Goal: Task Accomplishment & Management: Use online tool/utility

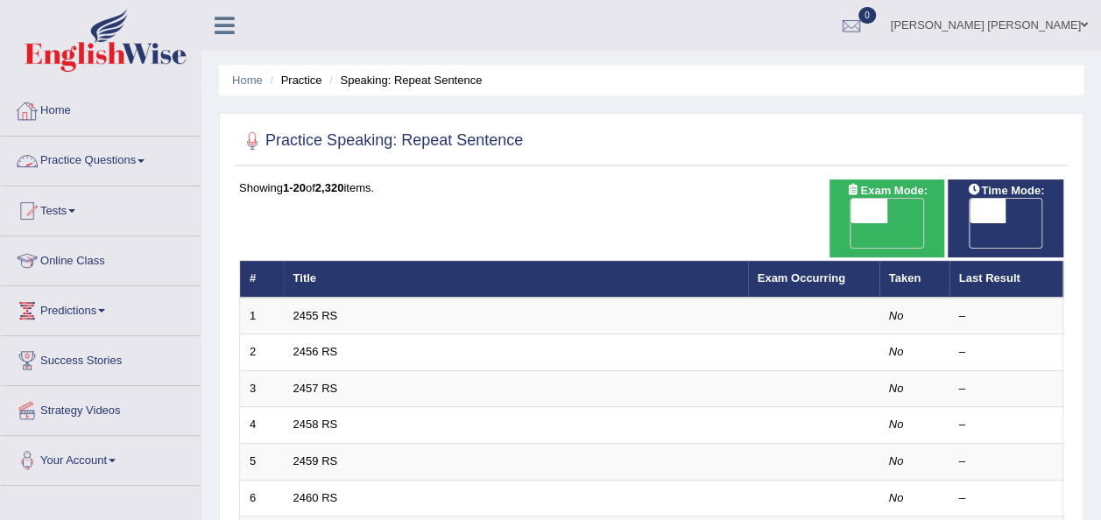
click at [63, 98] on link "Home" at bounding box center [101, 109] width 200 height 44
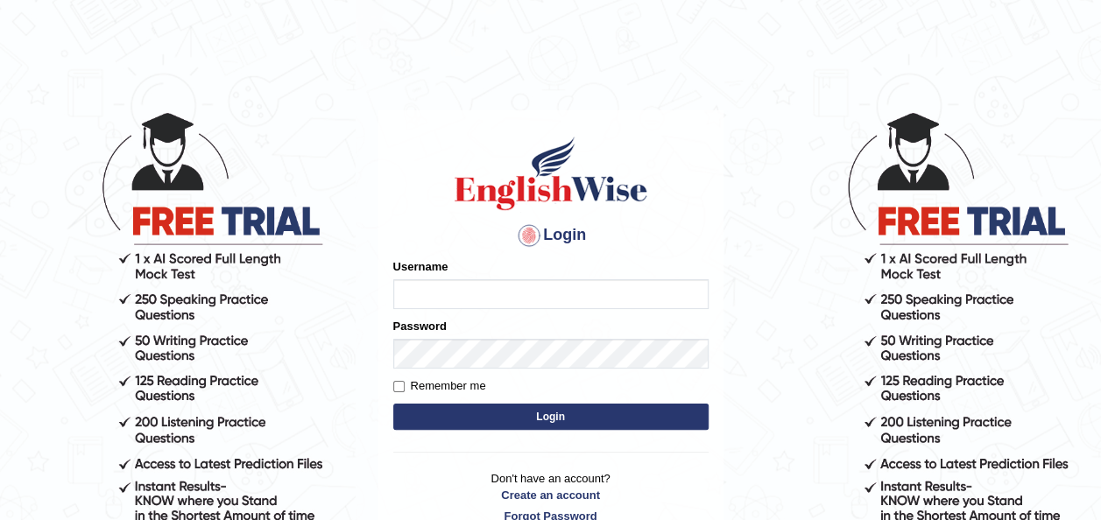
type input "emawel"
click at [501, 410] on button "Login" at bounding box center [550, 417] width 315 height 26
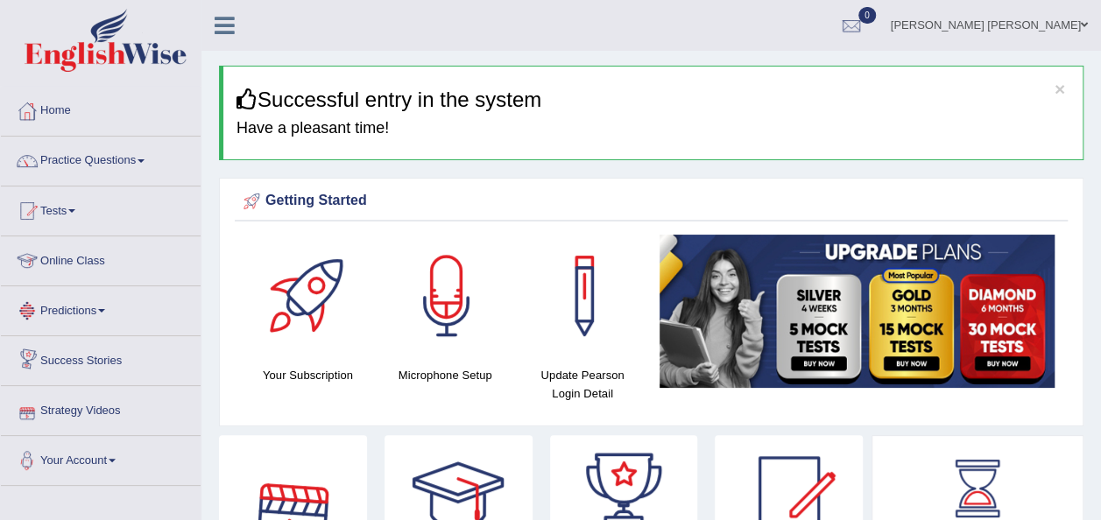
click at [107, 255] on link "Online Class" at bounding box center [101, 258] width 200 height 44
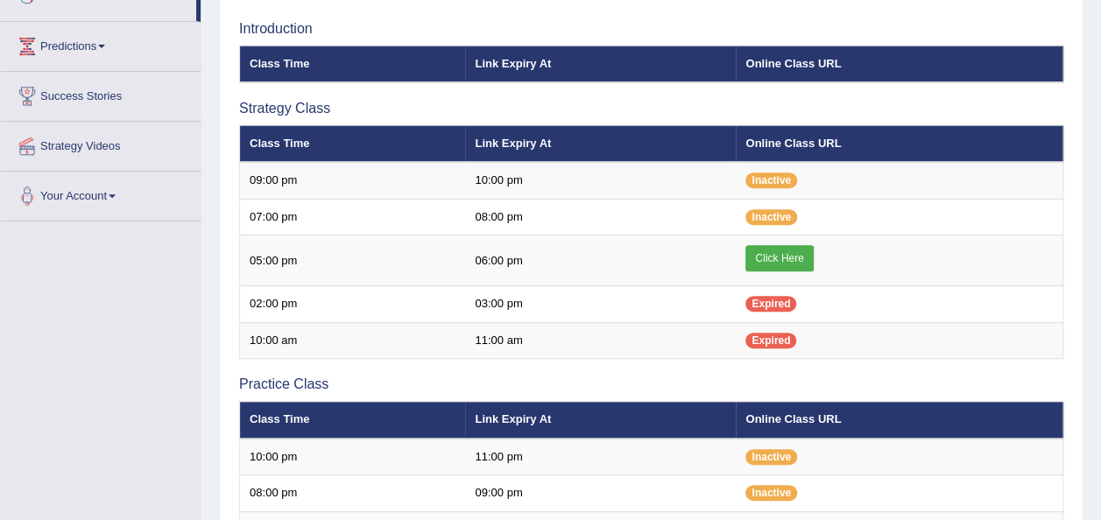
scroll to position [265, 0]
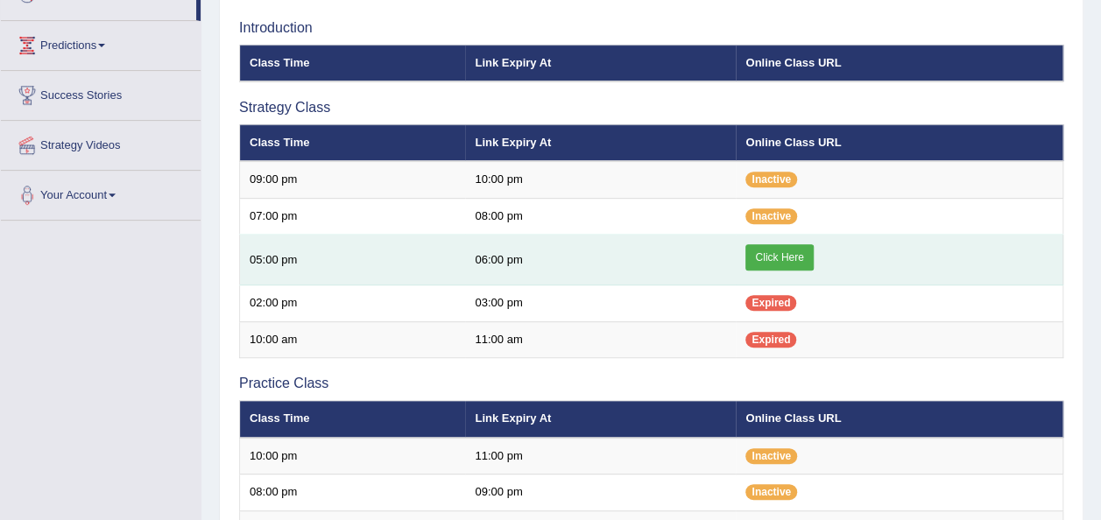
click at [799, 244] on link "Click Here" at bounding box center [778, 257] width 67 height 26
